Goal: Transaction & Acquisition: Purchase product/service

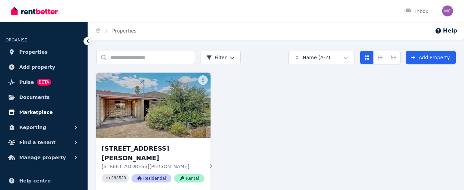
click at [36, 114] on span "Marketplace" at bounding box center [35, 112] width 33 height 8
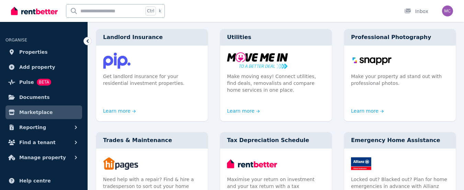
scroll to position [198, 0]
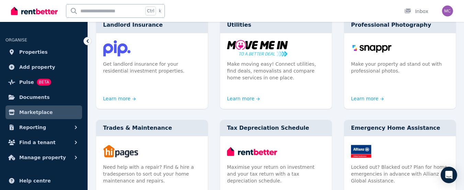
click at [337, 151] on div "Condition Reports Hire a pro to complete a condition report at entry, exit or a…" at bounding box center [275, 167] width 359 height 506
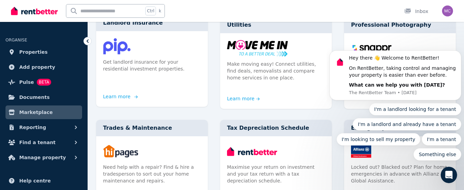
scroll to position [0, 0]
click at [120, 93] on link "Learn more" at bounding box center [119, 96] width 33 height 7
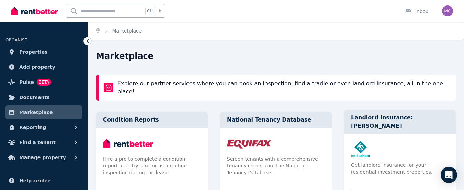
click at [364, 181] on div "Landlord Insurance: Terri Scheer Get landlord insurance for your residential in…" at bounding box center [400, 156] width 112 height 92
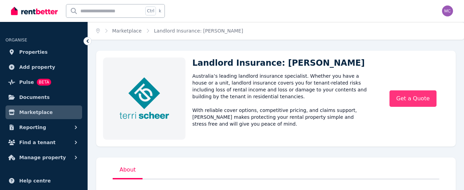
click at [404, 96] on link "Get a Quote" at bounding box center [412, 99] width 47 height 16
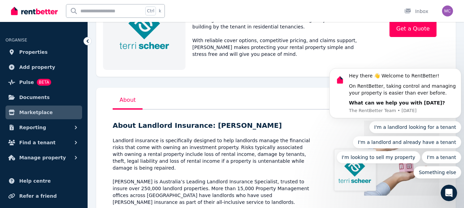
scroll to position [89, 0]
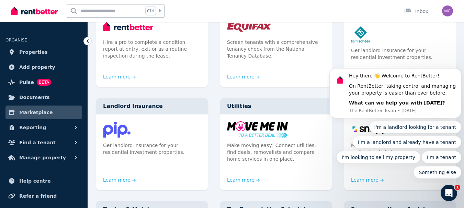
scroll to position [119, 0]
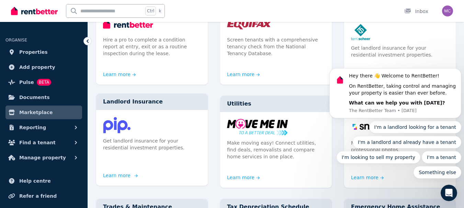
click at [121, 172] on link "Learn more" at bounding box center [119, 175] width 33 height 7
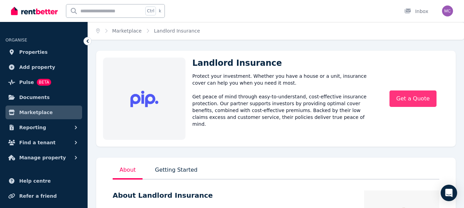
click at [414, 103] on link "Get a Quote" at bounding box center [412, 99] width 47 height 16
